Goal: Information Seeking & Learning: Learn about a topic

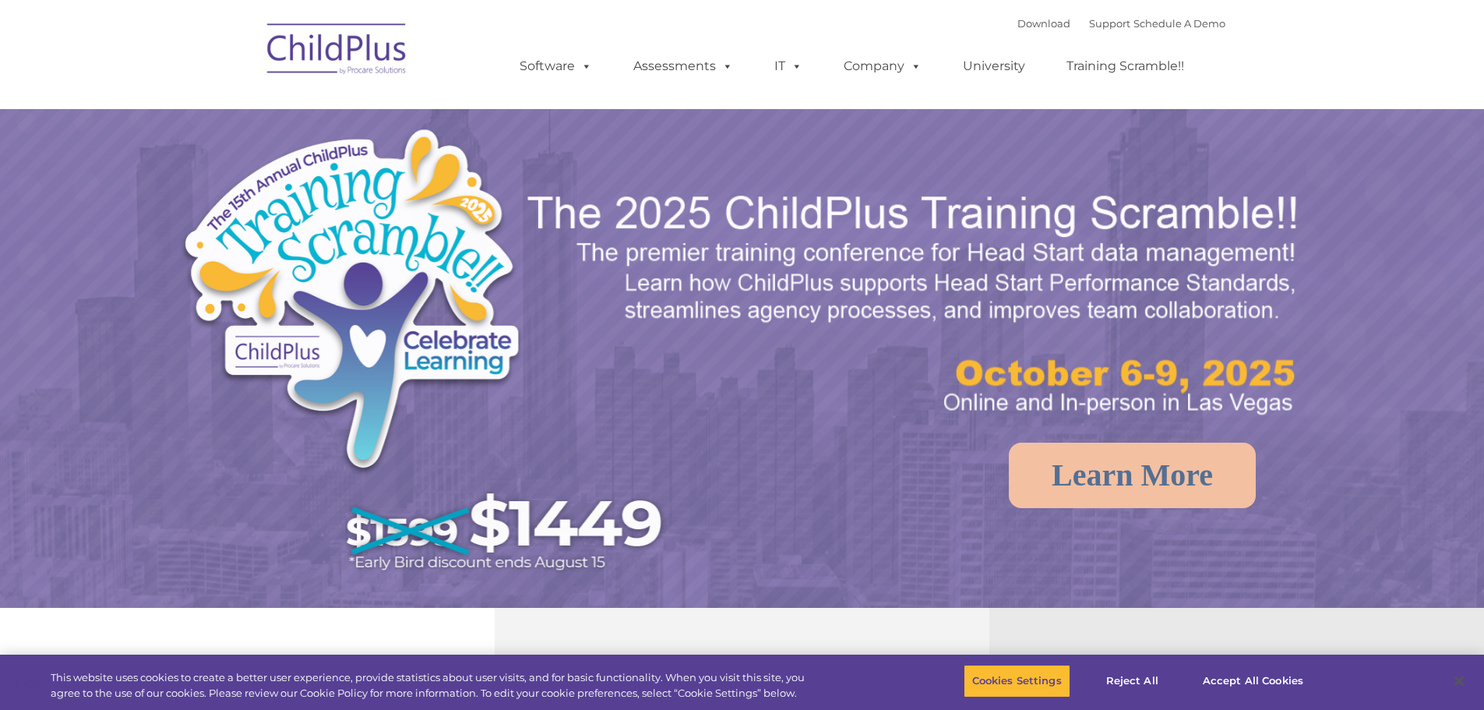
select select "MEDIUM"
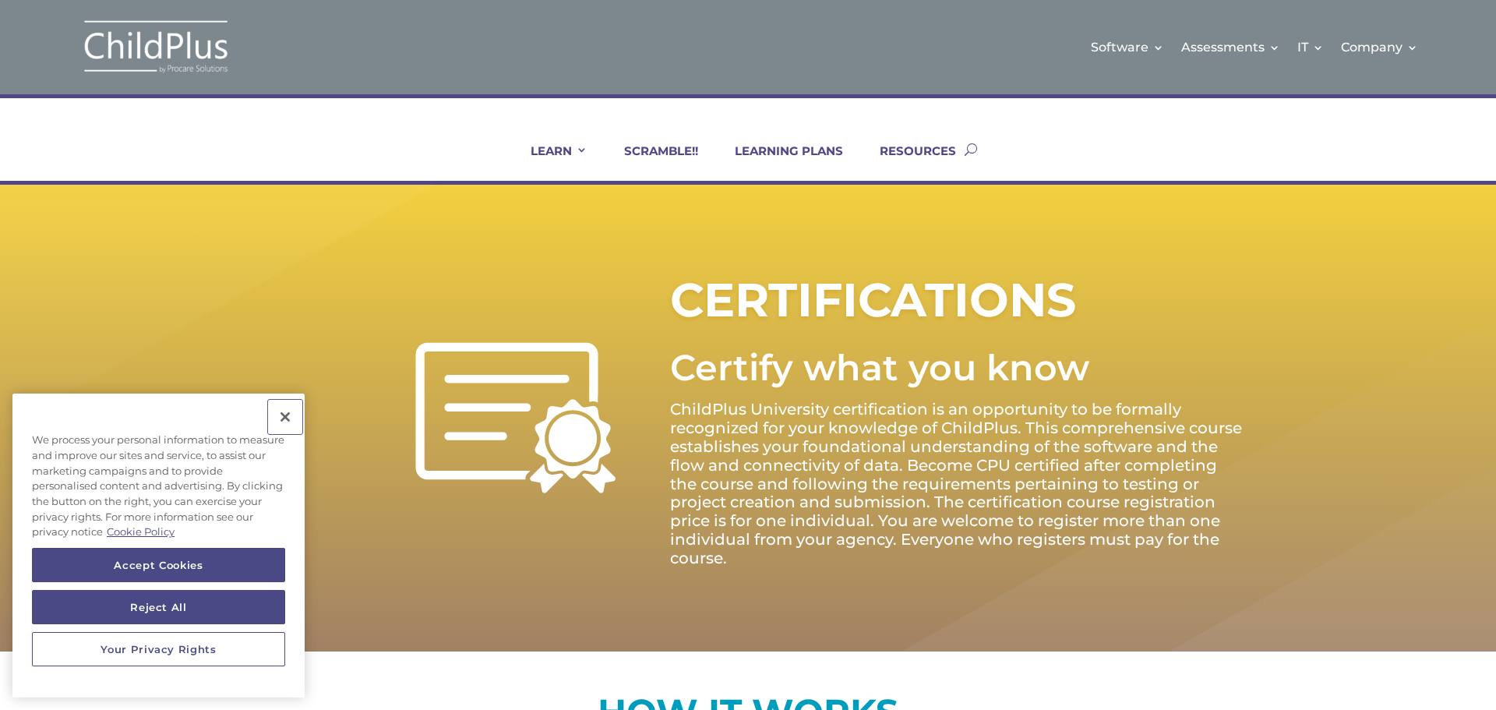
click at [284, 418] on button "Close" at bounding box center [285, 417] width 34 height 34
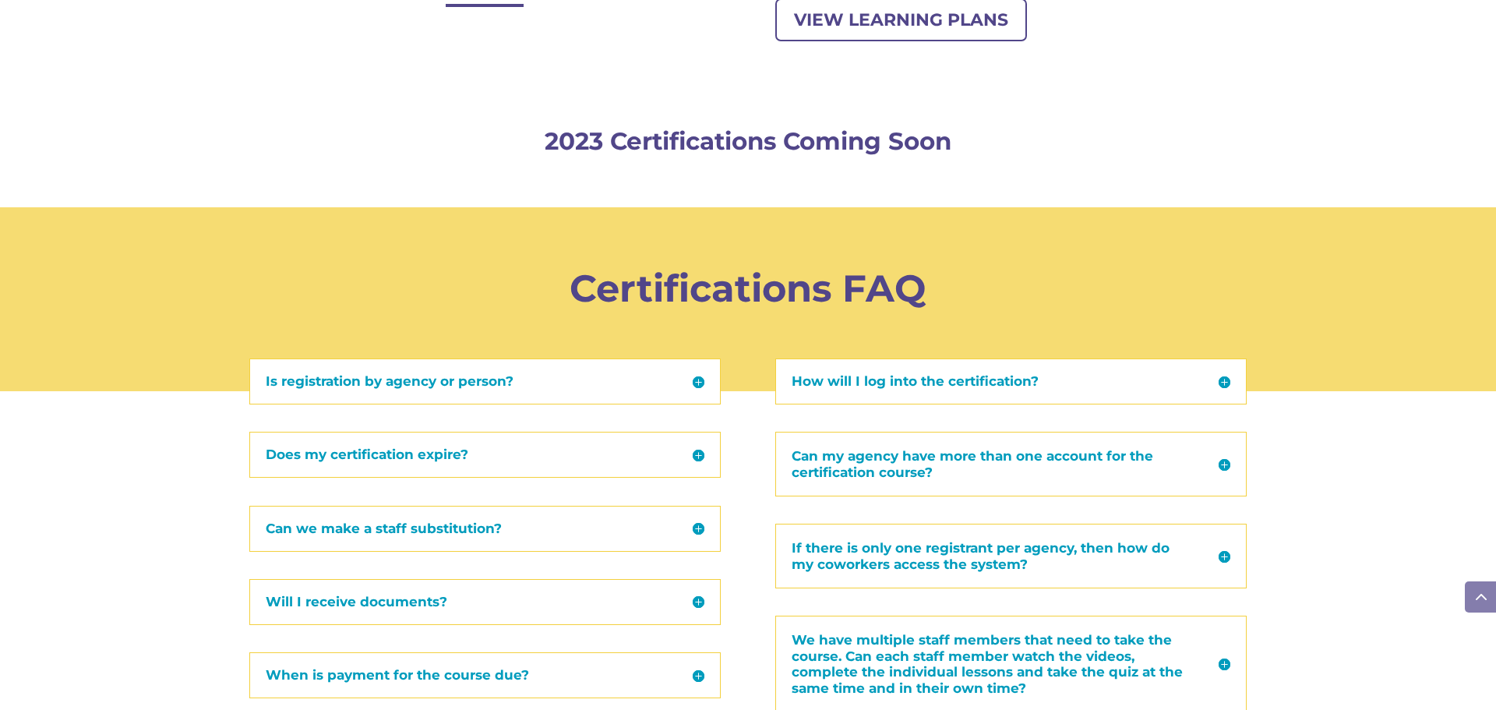
scroll to position [1558, 0]
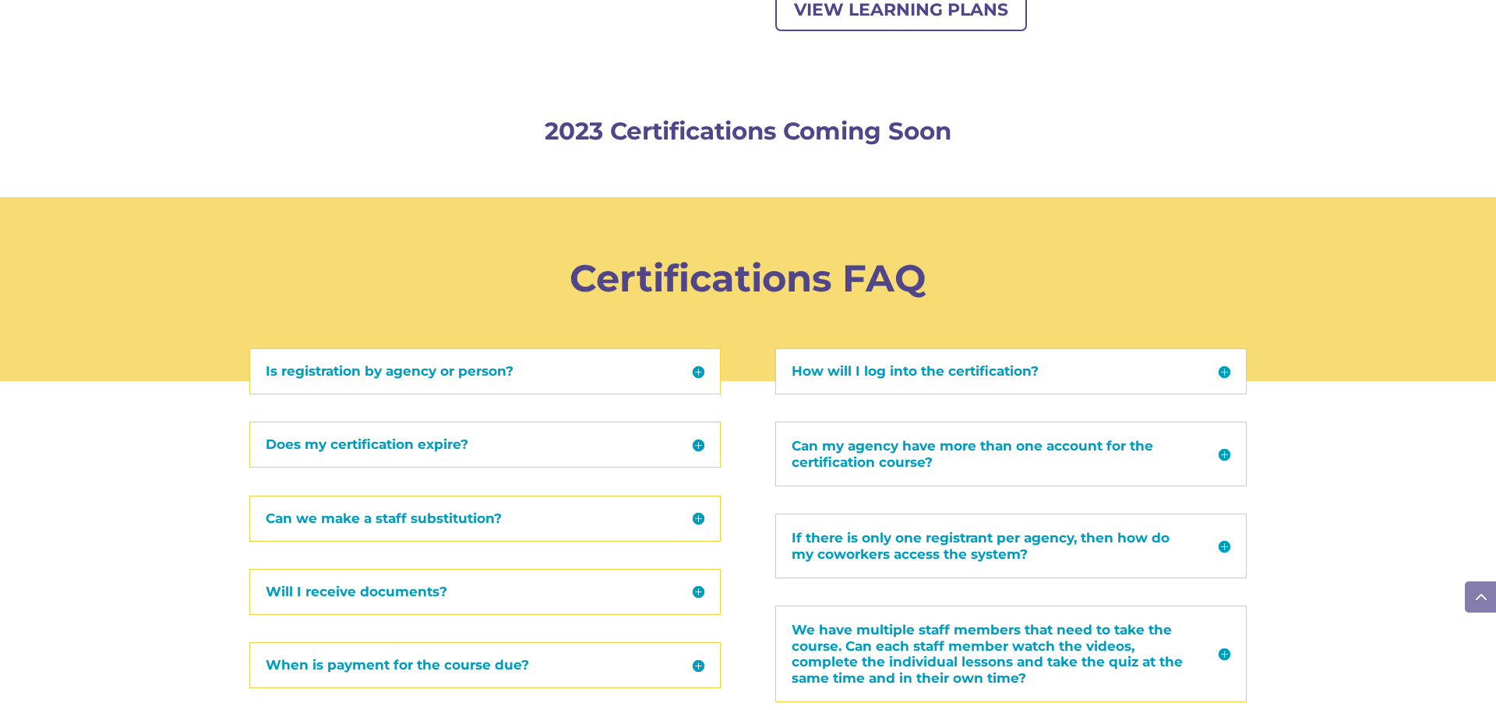
click at [448, 450] on h5 "Does my certification expire?" at bounding box center [485, 444] width 439 height 13
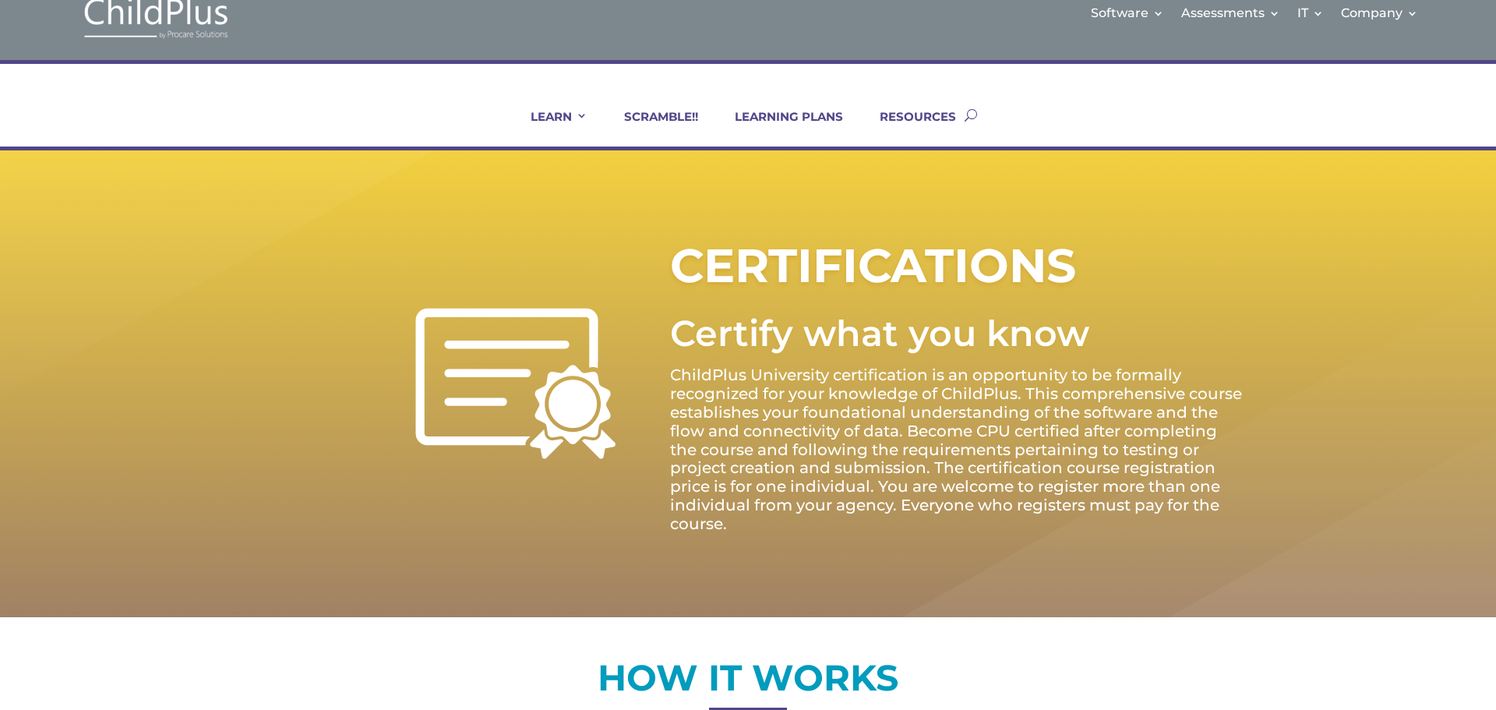
scroll to position [0, 0]
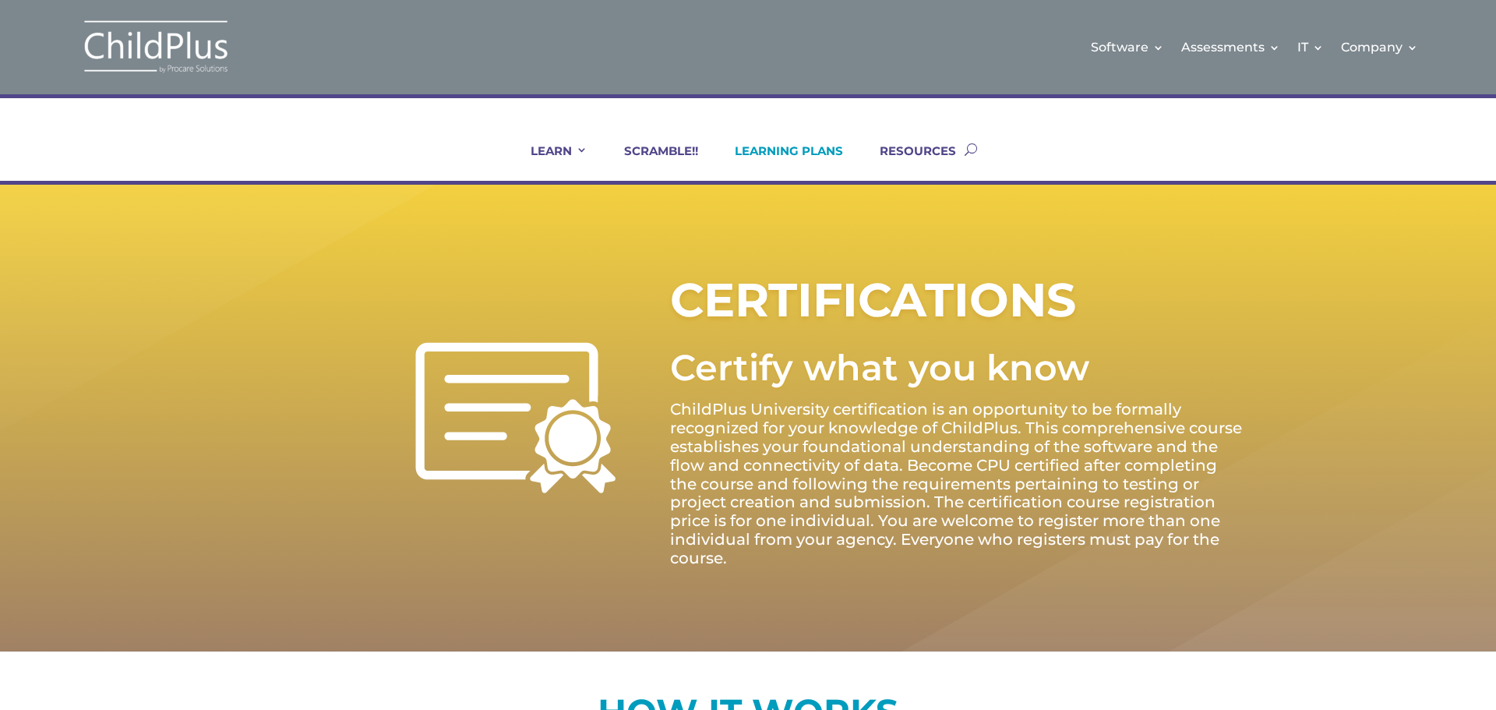
click at [804, 148] on link "LEARNING PLANS" at bounding box center [779, 161] width 128 height 37
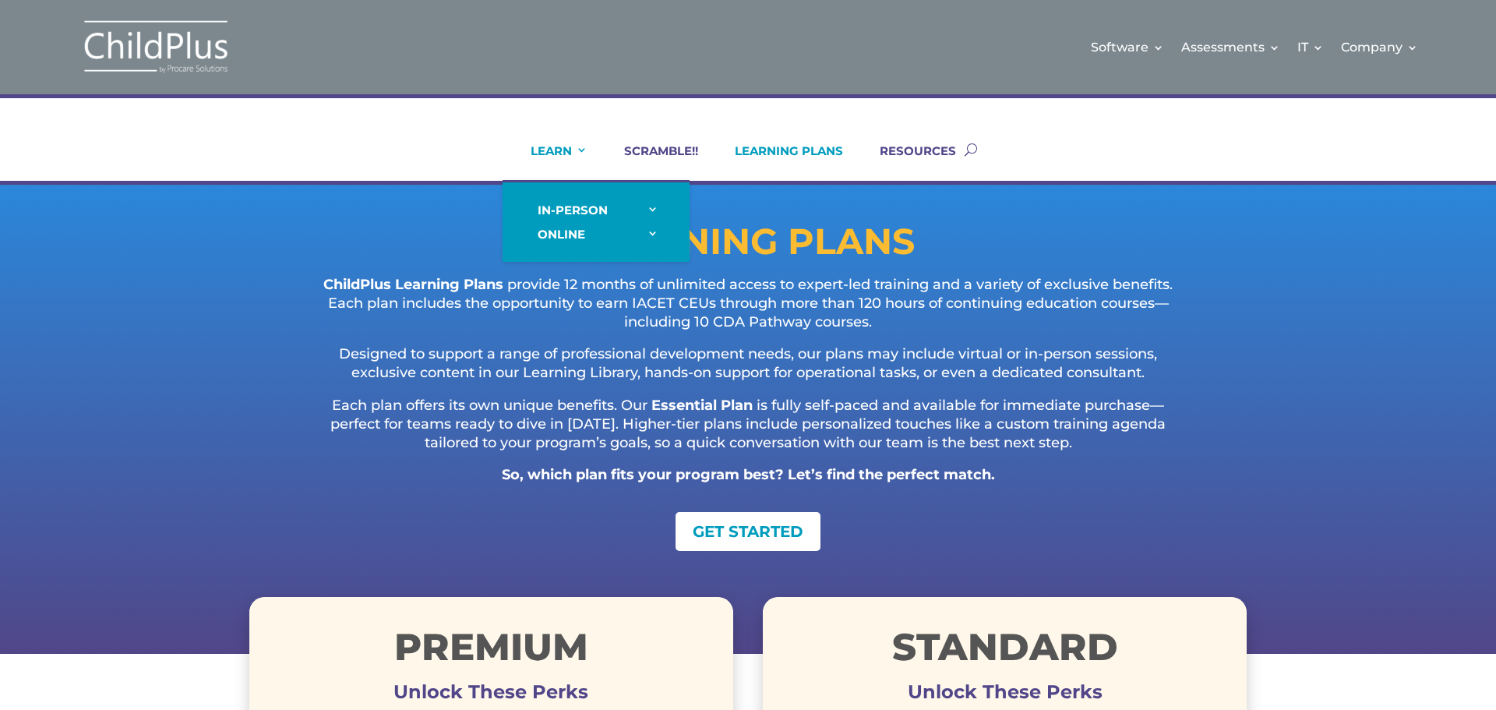
click at [569, 150] on link "LEARN" at bounding box center [549, 161] width 76 height 37
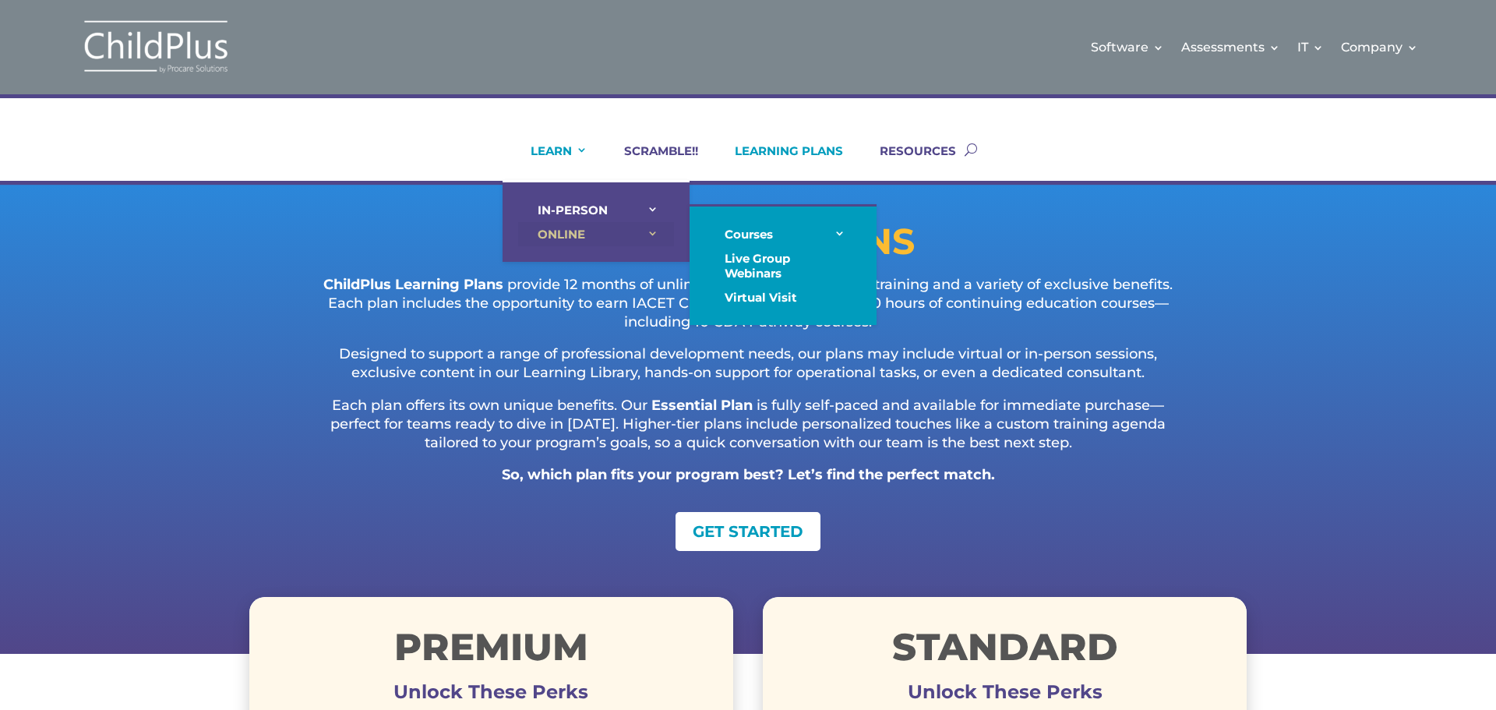
click at [563, 231] on link "ONLINE" at bounding box center [596, 234] width 156 height 24
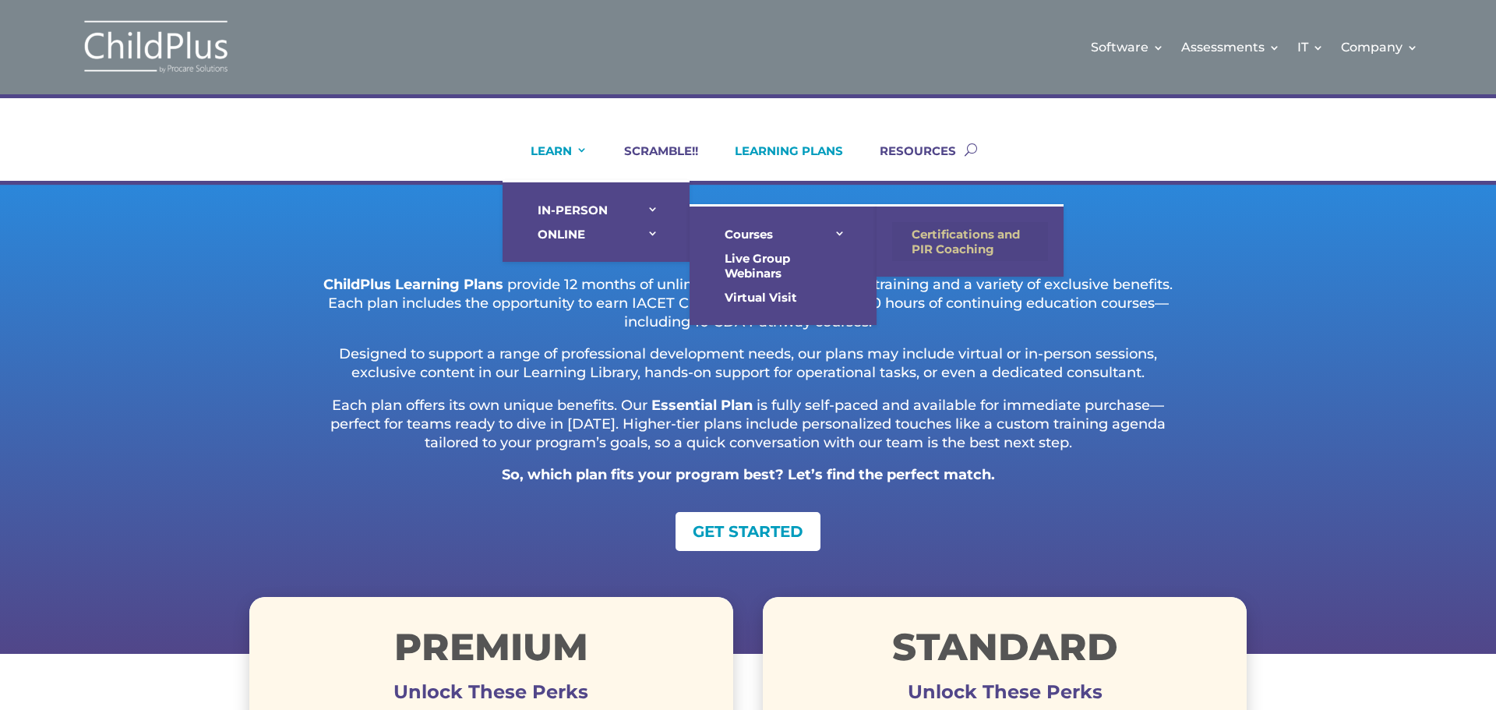
click at [934, 241] on link "Certifications and PIR Coaching" at bounding box center [970, 241] width 156 height 39
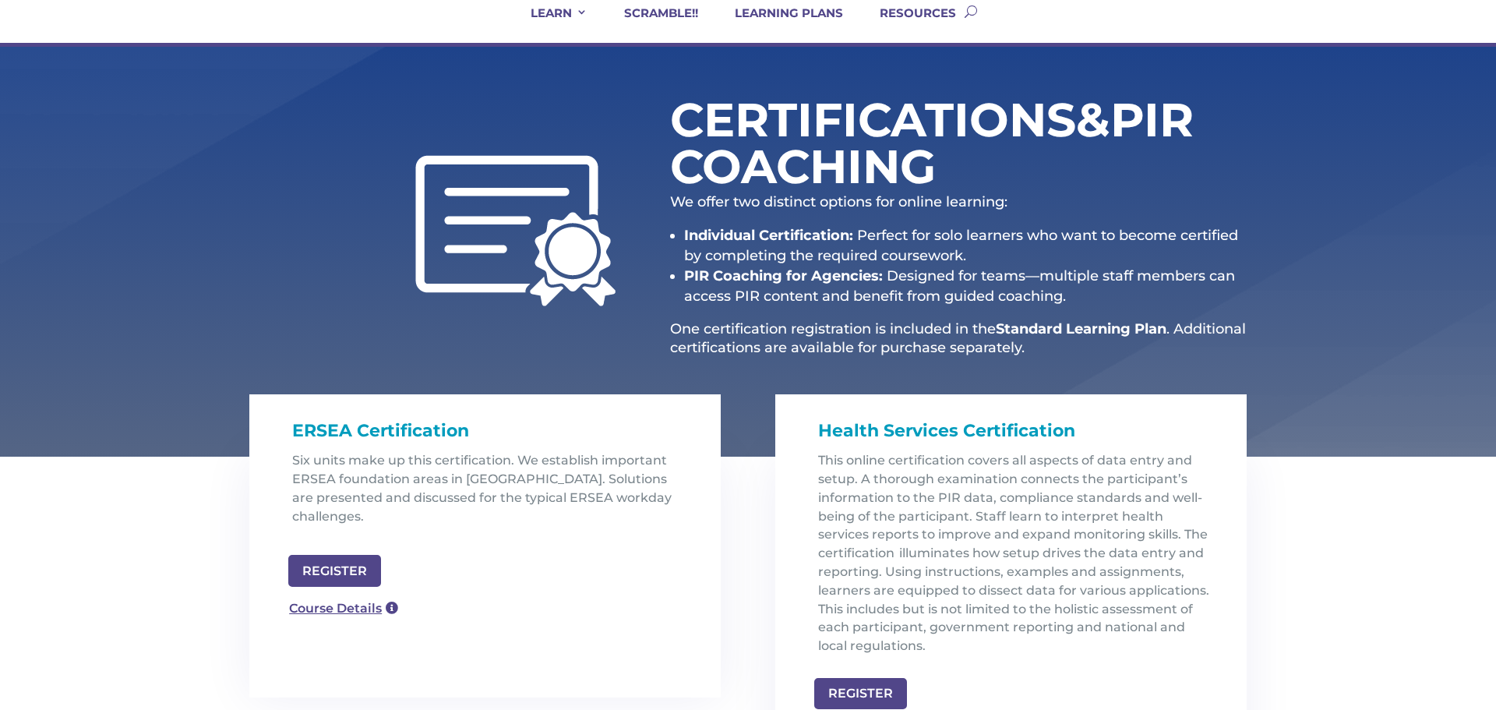
scroll to position [200, 0]
